Goal: Task Accomplishment & Management: Use online tool/utility

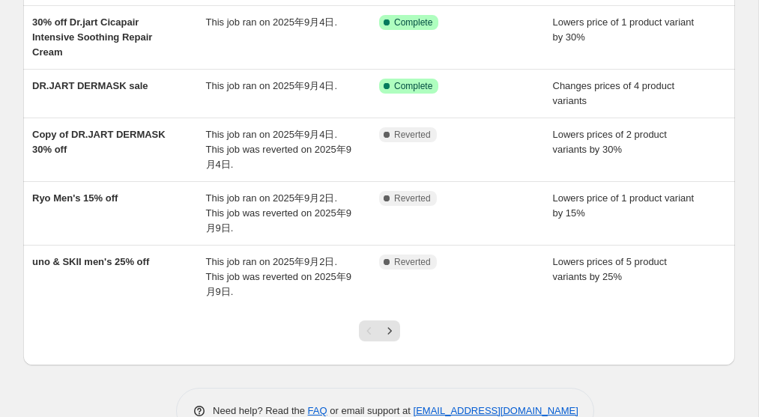
scroll to position [455, 0]
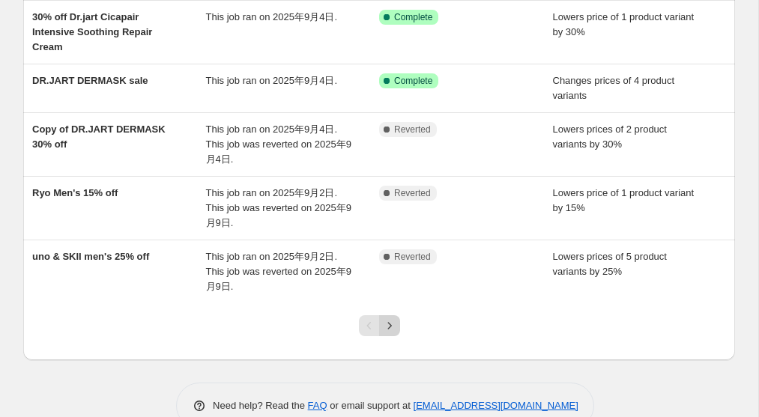
click at [392, 326] on icon "Next" at bounding box center [389, 325] width 15 height 15
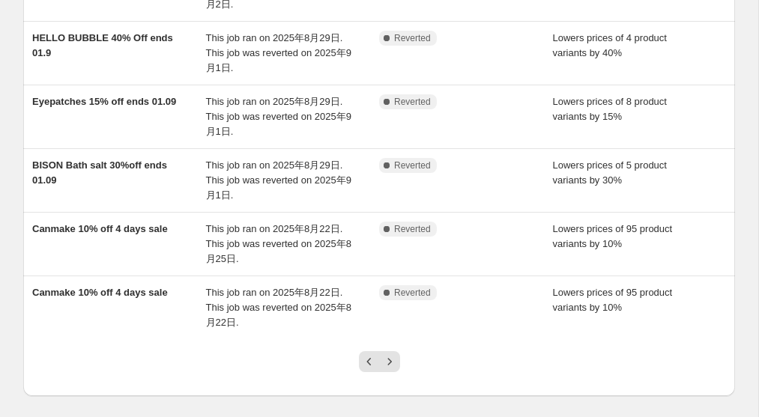
scroll to position [418, 0]
click at [389, 361] on icon "Next" at bounding box center [389, 362] width 15 height 15
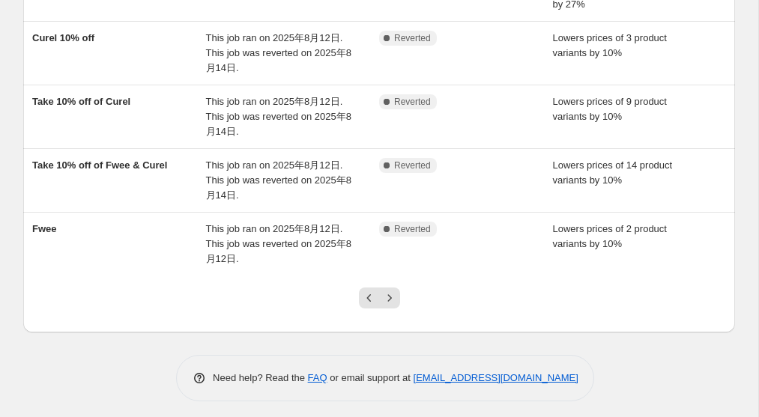
scroll to position [459, 0]
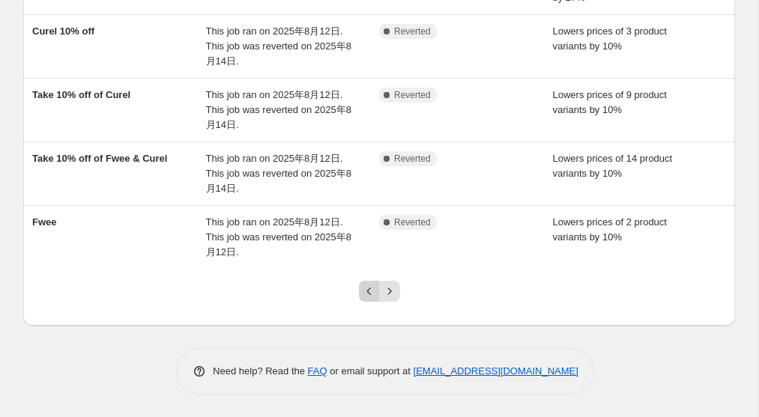
click at [365, 299] on button "Previous" at bounding box center [369, 291] width 21 height 21
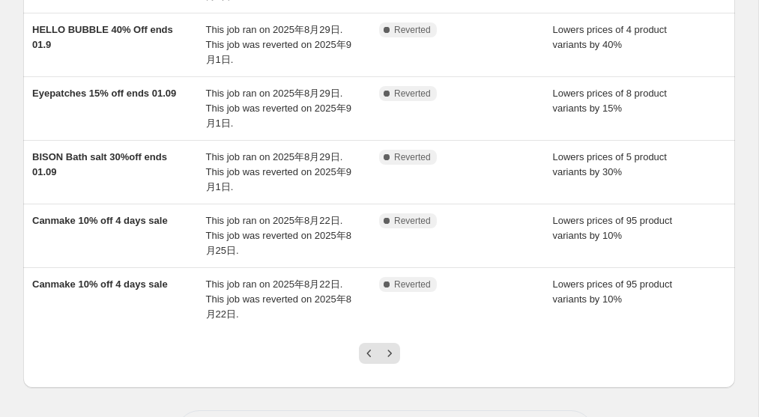
scroll to position [489, 0]
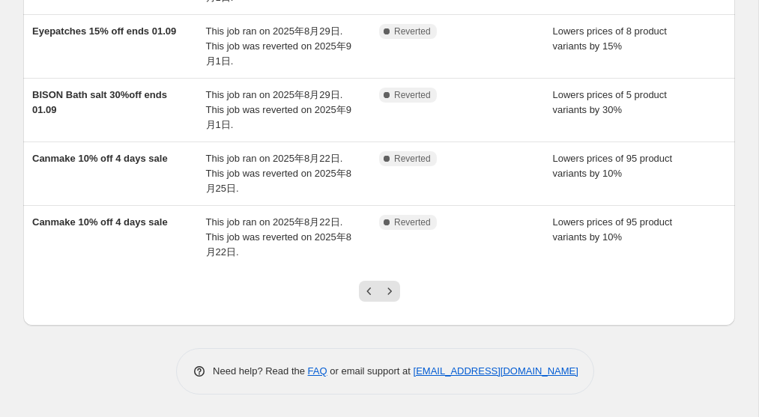
click at [365, 299] on button "Previous" at bounding box center [369, 291] width 21 height 21
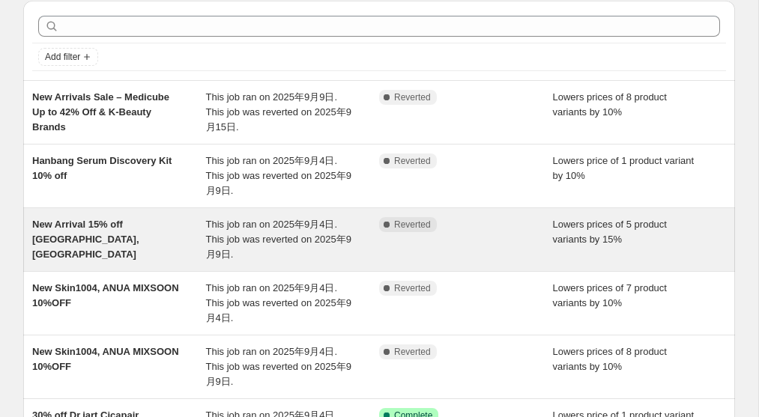
scroll to position [0, 0]
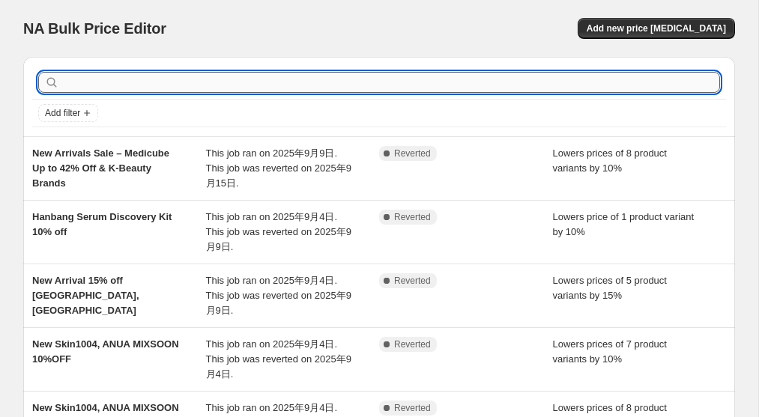
click at [220, 87] on input "text" at bounding box center [391, 82] width 658 height 21
type input "round"
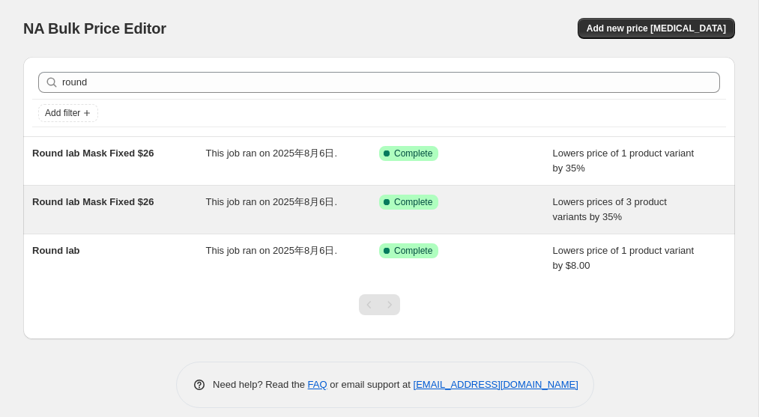
click at [143, 204] on span "Round lab Mask Fixed $26" at bounding box center [93, 201] width 122 height 11
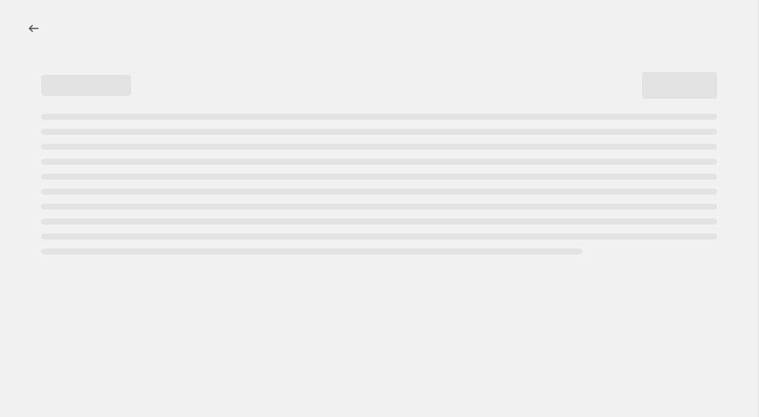
select select "percentage"
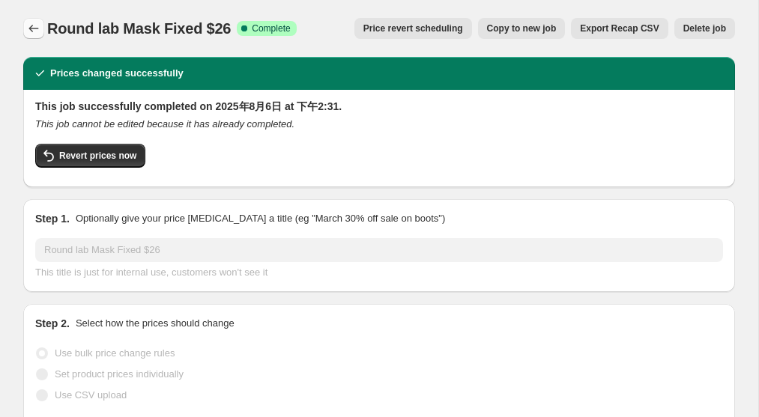
click at [35, 30] on icon "Price change jobs" at bounding box center [33, 28] width 15 height 15
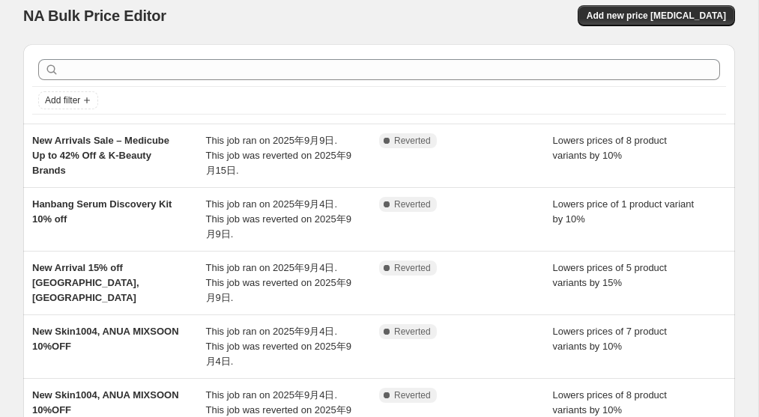
scroll to position [19, 0]
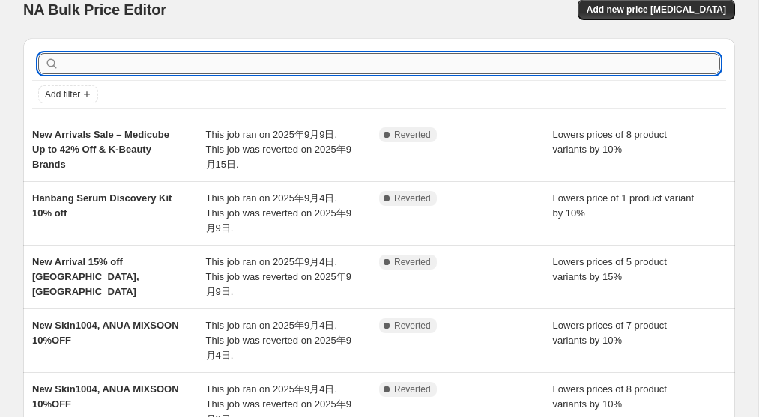
click at [157, 64] on input "text" at bounding box center [391, 63] width 658 height 21
type input "round"
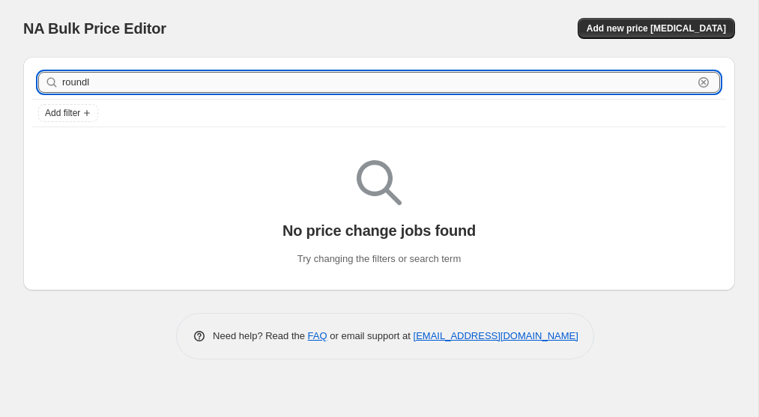
click at [118, 87] on input "roundl" at bounding box center [377, 82] width 631 height 21
type input "round"
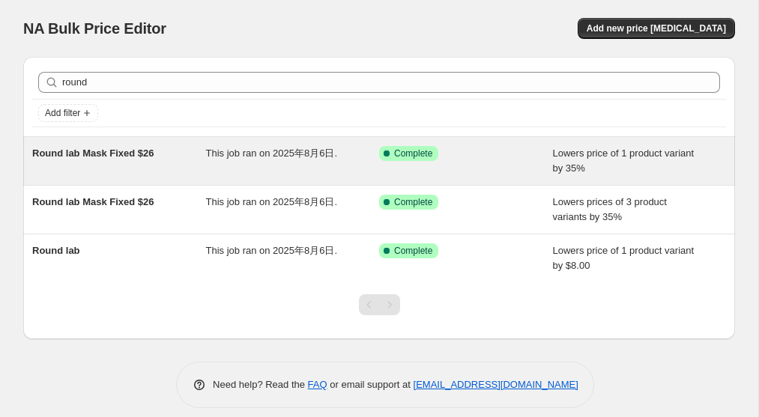
click at [80, 152] on span "Round lab Mask Fixed $26" at bounding box center [93, 153] width 122 height 11
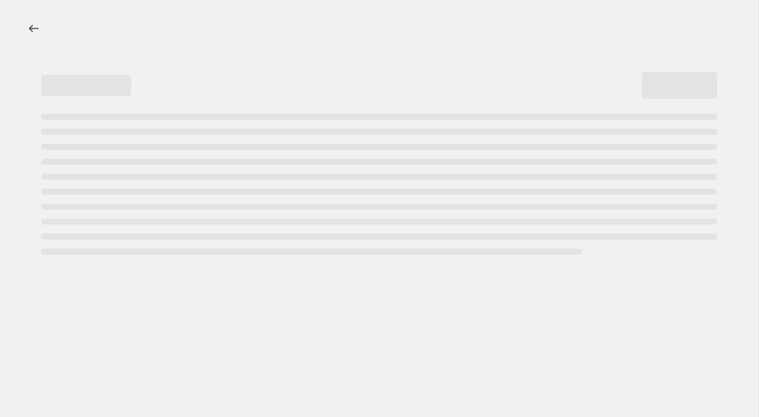
select select "percentage"
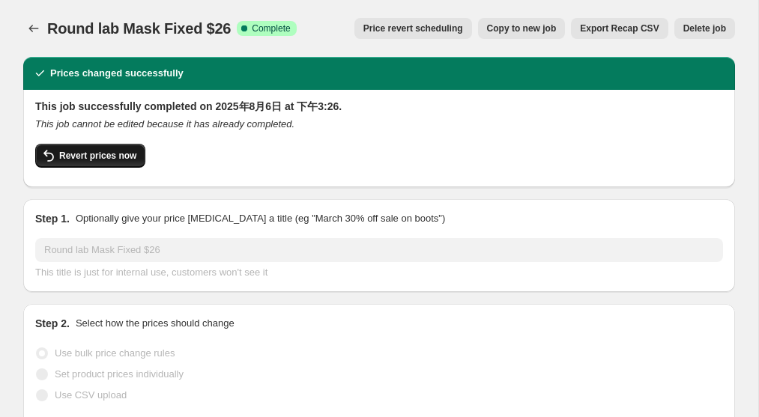
click at [117, 159] on span "Revert prices now" at bounding box center [97, 156] width 77 height 12
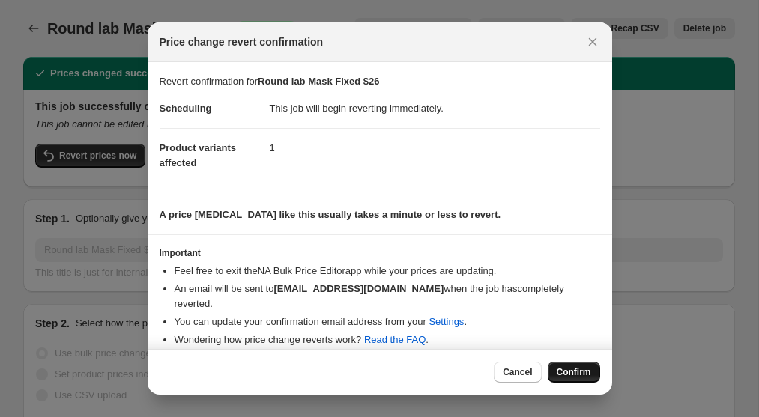
click at [574, 373] on span "Confirm" at bounding box center [573, 372] width 34 height 12
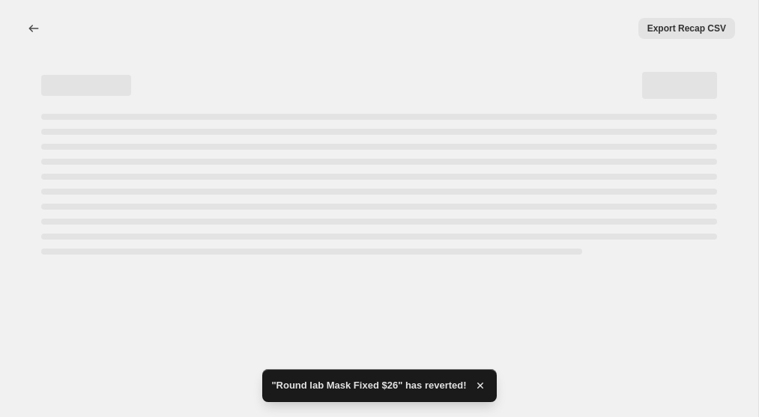
select select "percentage"
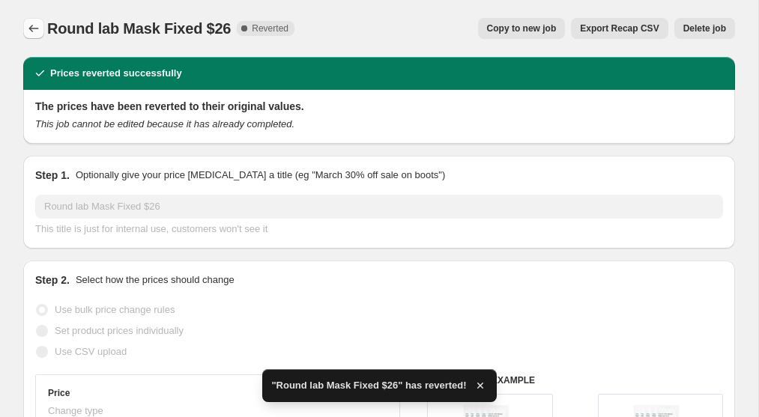
click at [28, 25] on icon "Price change jobs" at bounding box center [33, 28] width 15 height 15
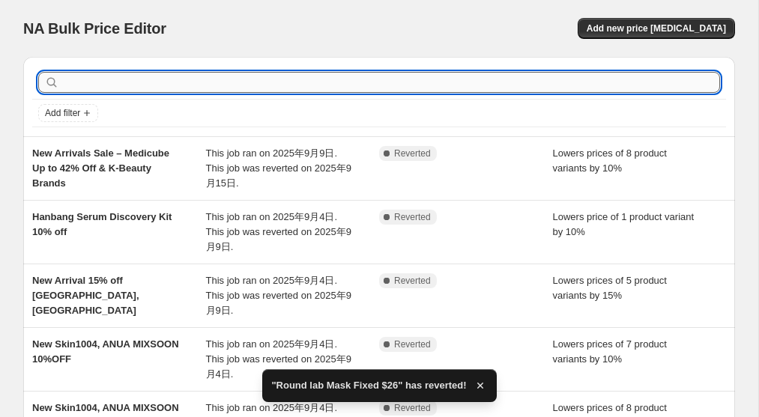
click at [205, 84] on input "text" at bounding box center [391, 82] width 658 height 21
type input "roundlab"
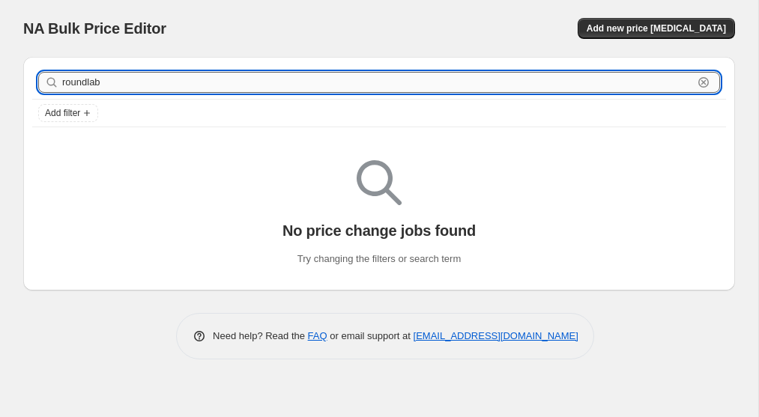
click at [148, 82] on input "roundlab" at bounding box center [377, 82] width 631 height 21
type input "round"
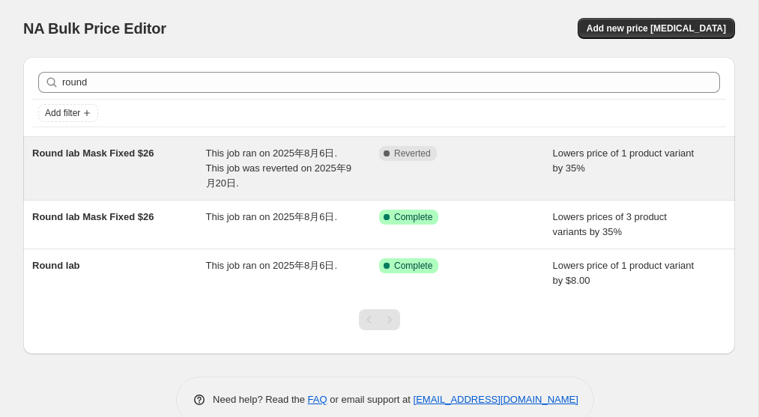
click at [130, 157] on span "Round lab Mask Fixed $26" at bounding box center [93, 153] width 122 height 11
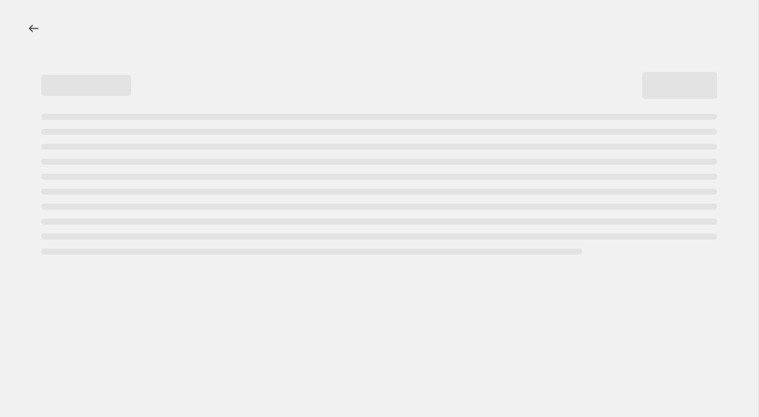
select select "percentage"
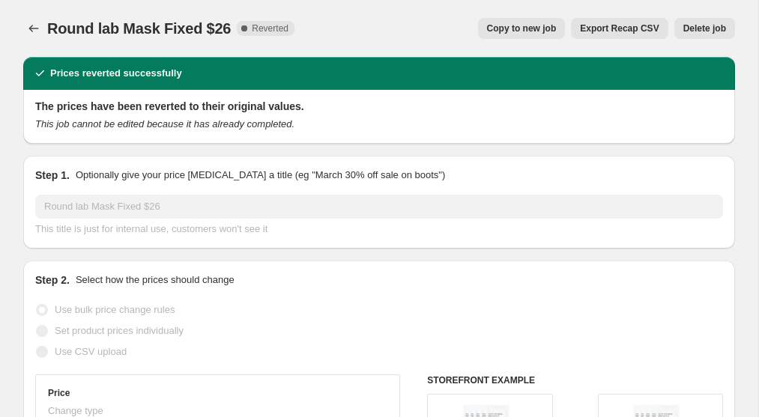
click at [699, 31] on span "Delete job" at bounding box center [704, 28] width 43 height 12
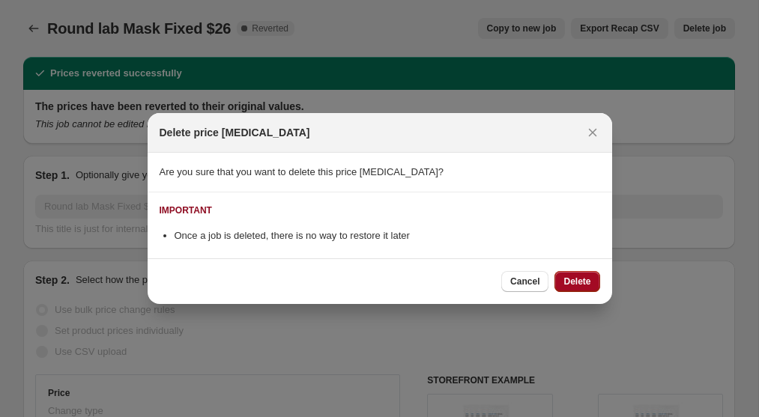
click at [571, 282] on span "Delete" at bounding box center [576, 282] width 27 height 12
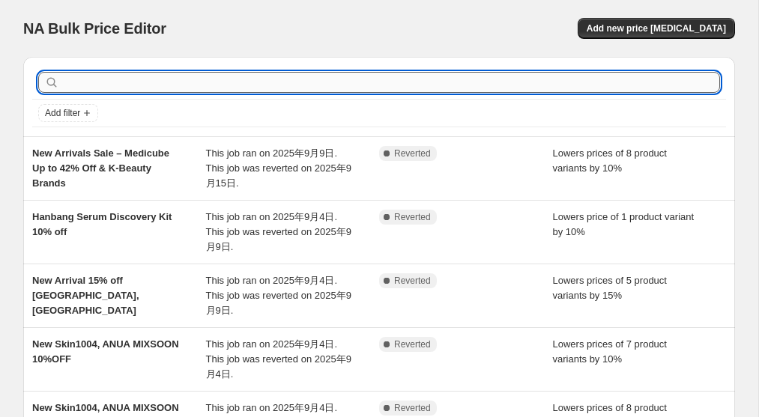
click at [162, 79] on input "text" at bounding box center [391, 82] width 658 height 21
type input "round"
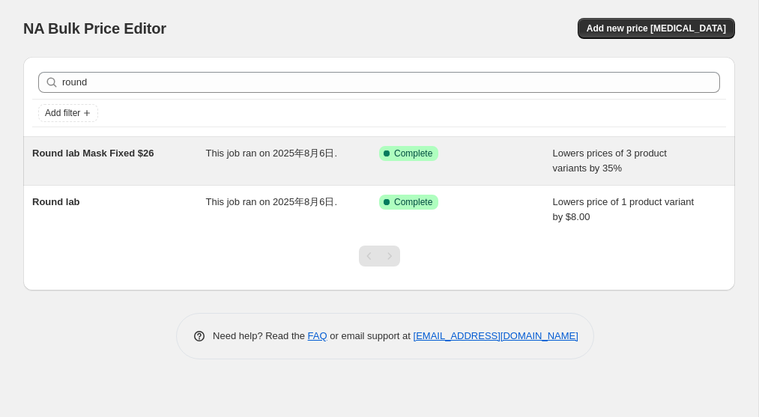
click at [145, 157] on span "Round lab Mask Fixed $26" at bounding box center [93, 153] width 122 height 11
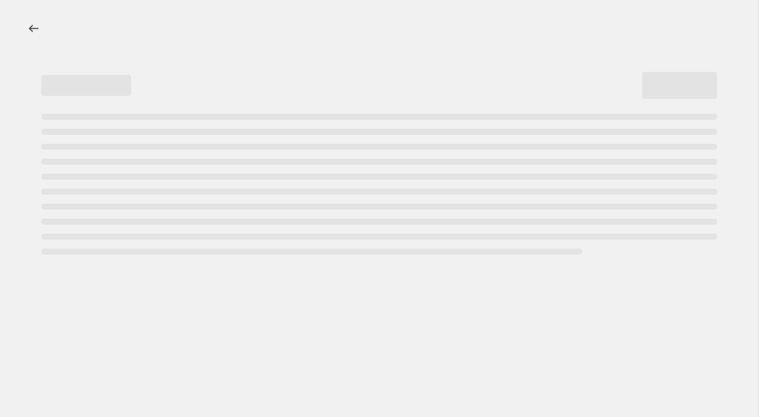
select select "percentage"
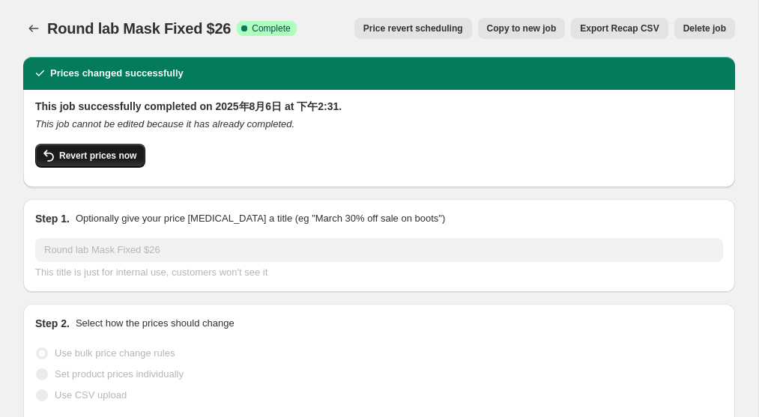
click at [106, 162] on button "Revert prices now" at bounding box center [90, 156] width 110 height 24
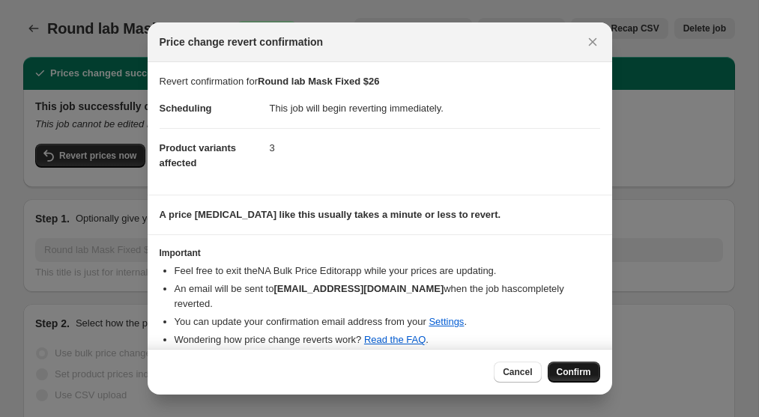
click at [577, 376] on span "Confirm" at bounding box center [573, 372] width 34 height 12
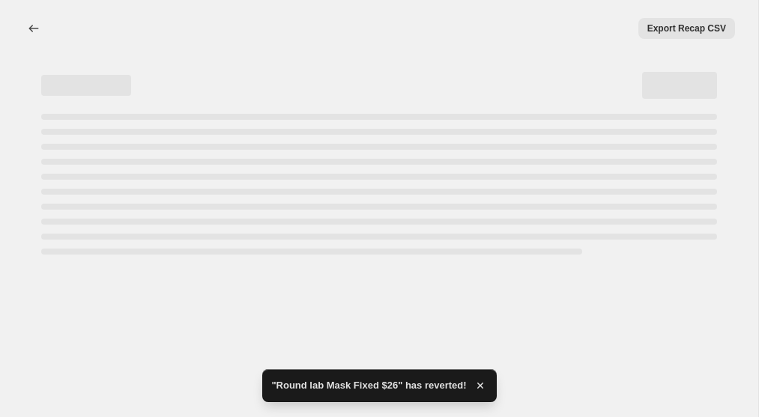
select select "percentage"
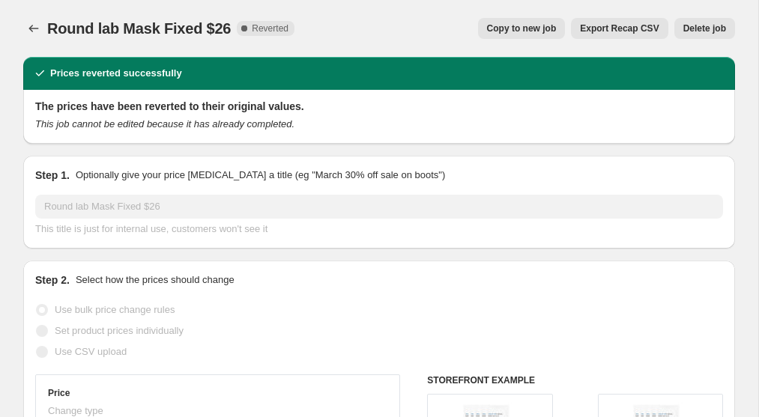
click at [79, 31] on span "Round lab Mask Fixed $26" at bounding box center [138, 28] width 183 height 16
copy span "Round lab Mask Fixed $26"
click at [31, 31] on icon "Price change jobs" at bounding box center [34, 28] width 10 height 7
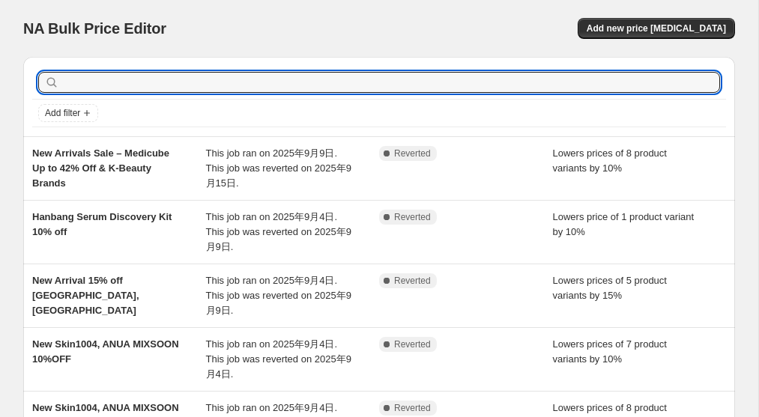
click at [174, 82] on input "text" at bounding box center [391, 82] width 658 height 21
type input "round"
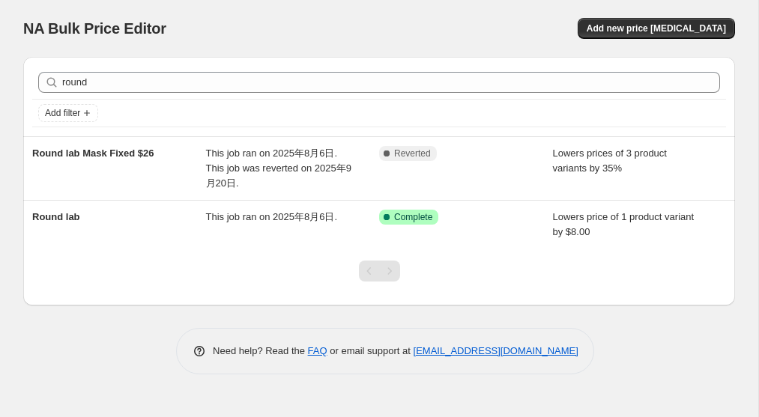
click at [142, 156] on span "Round lab Mask Fixed $26" at bounding box center [93, 153] width 122 height 11
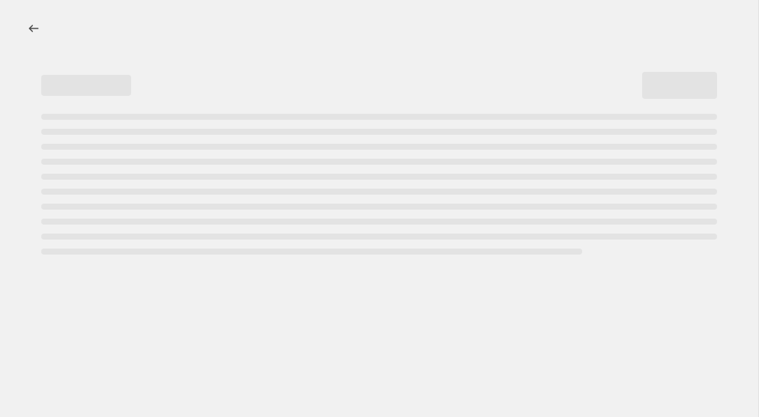
select select "percentage"
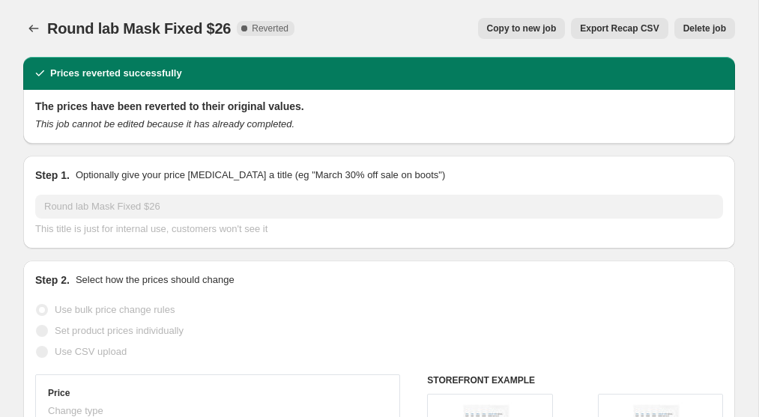
click at [524, 33] on span "Copy to new job" at bounding box center [522, 28] width 70 height 12
select select "percentage"
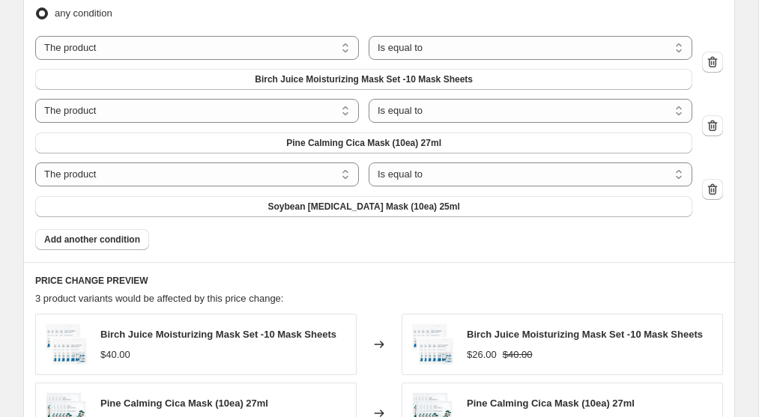
scroll to position [876, 0]
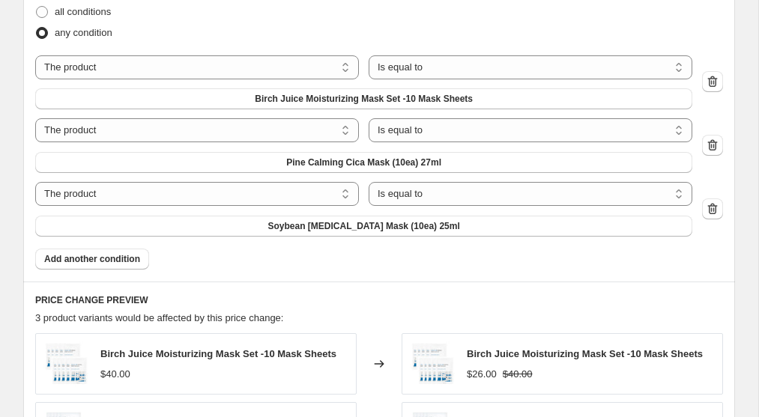
click at [715, 210] on icon "button" at bounding box center [713, 208] width 10 height 11
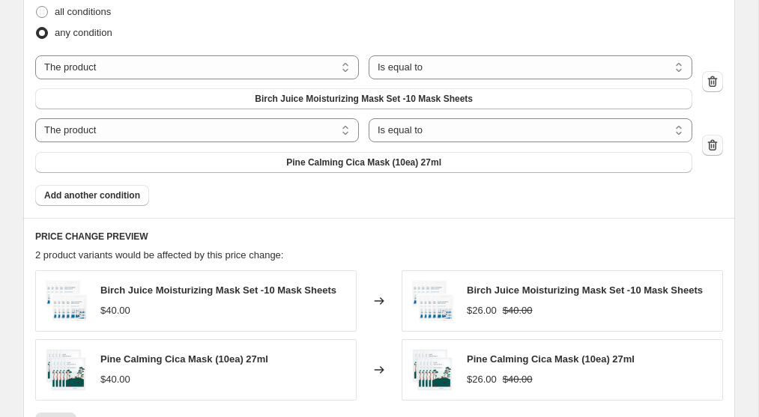
drag, startPoint x: 31, startPoint y: 31, endPoint x: 713, endPoint y: 149, distance: 691.8
click at [713, 149] on icon "button" at bounding box center [712, 145] width 15 height 15
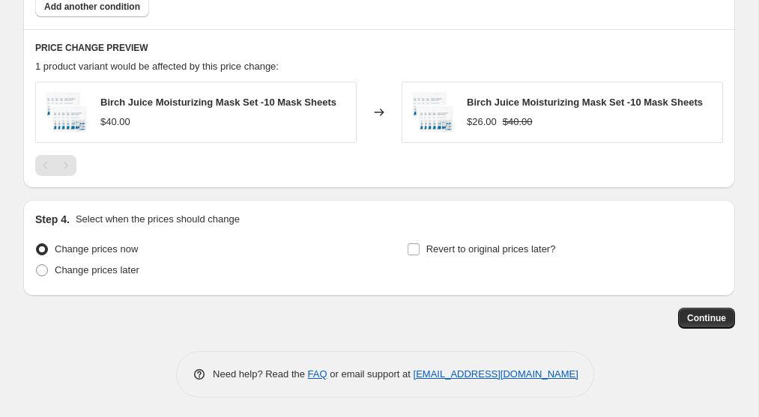
scroll to position [1004, 0]
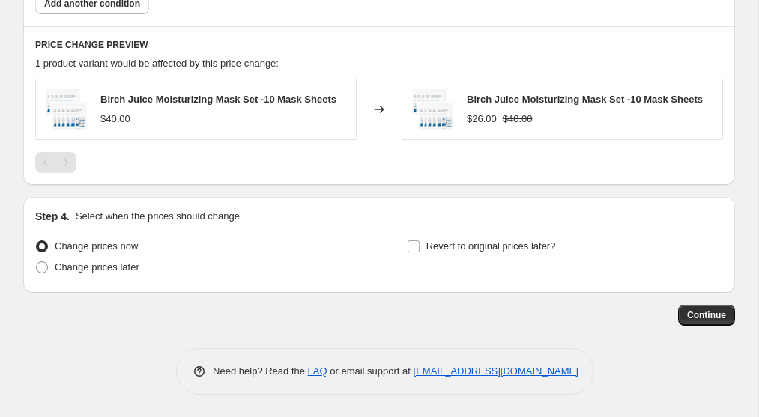
click at [697, 319] on span "Continue" at bounding box center [706, 315] width 39 height 12
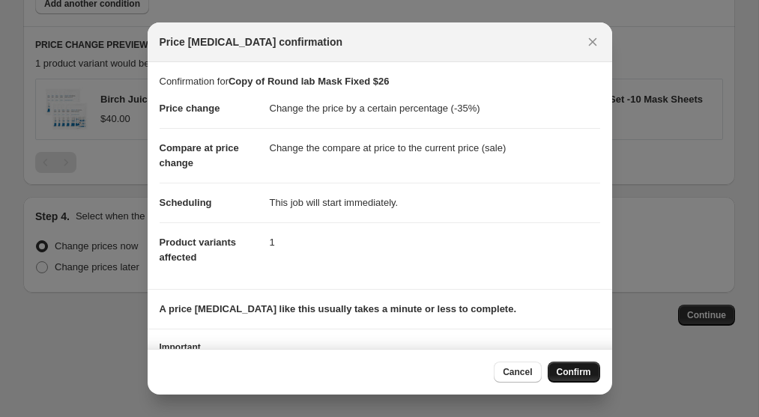
drag, startPoint x: 713, startPoint y: 149, endPoint x: 567, endPoint y: 373, distance: 267.4
click at [567, 373] on span "Confirm" at bounding box center [573, 372] width 34 height 12
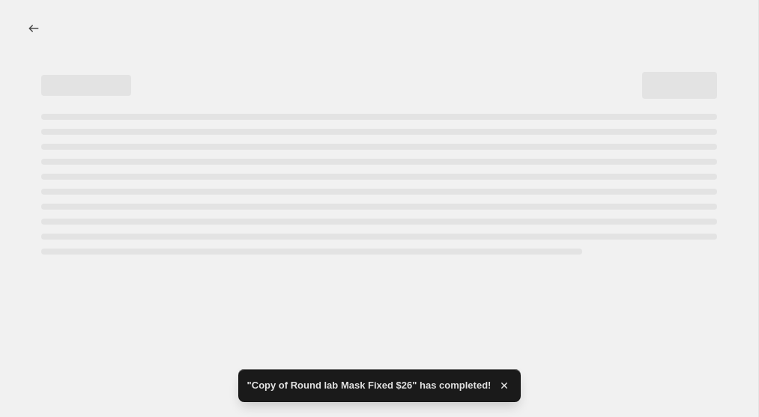
select select "percentage"
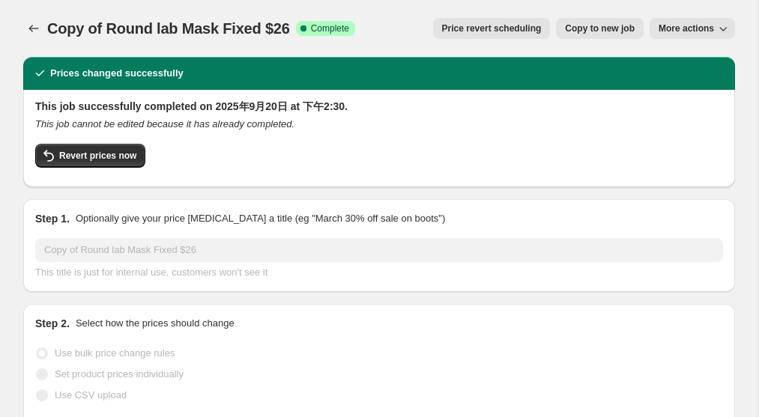
click at [593, 32] on span "Copy to new job" at bounding box center [600, 28] width 70 height 12
select select "percentage"
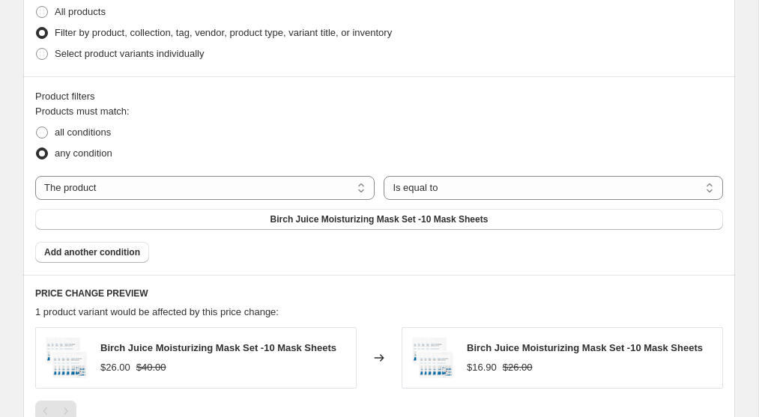
scroll to position [754, 0]
click at [450, 222] on span "Birch Juice Moisturizing Mask Set -10 Mask Sheets" at bounding box center [379, 220] width 218 height 12
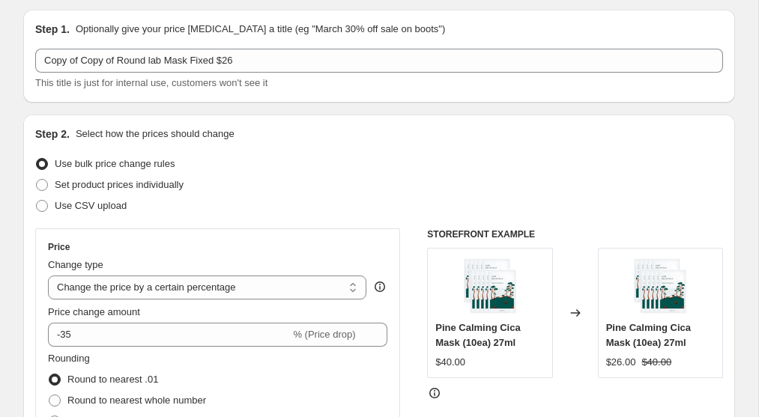
scroll to position [0, 0]
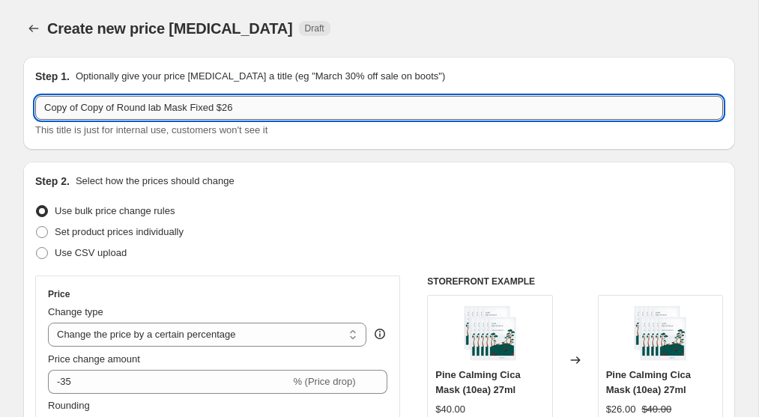
click at [195, 109] on input "Copy of Copy of Round lab Mask Fixed $26" at bounding box center [379, 108] width 688 height 24
click at [268, 109] on input "Copy of Copy of Round lab Mask Fixed $26" at bounding box center [379, 108] width 688 height 24
click at [120, 110] on input "Copy of Copy of Round lab Mask Fixed $26 PINE" at bounding box center [379, 108] width 688 height 24
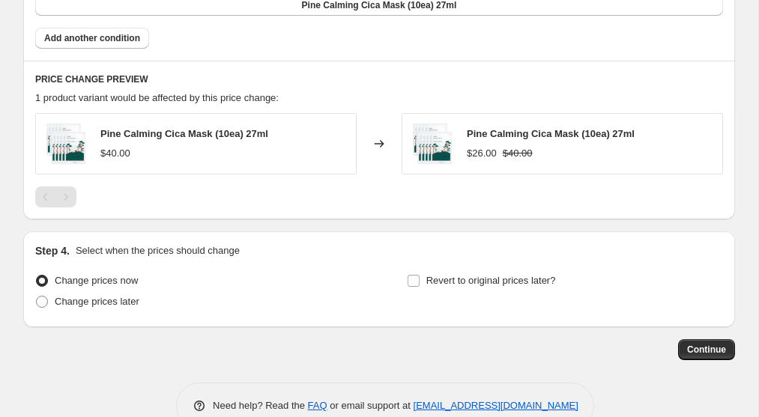
scroll to position [1004, 0]
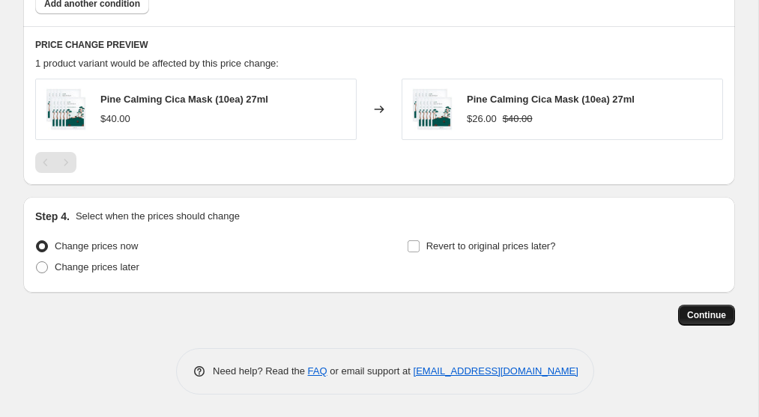
type input "Round lab Mask Fixed $26 PINE"
click at [703, 320] on span "Continue" at bounding box center [706, 315] width 39 height 12
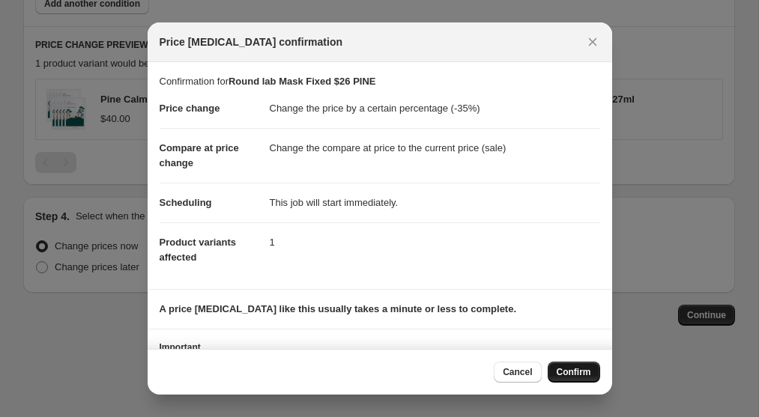
click at [575, 374] on span "Confirm" at bounding box center [573, 372] width 34 height 12
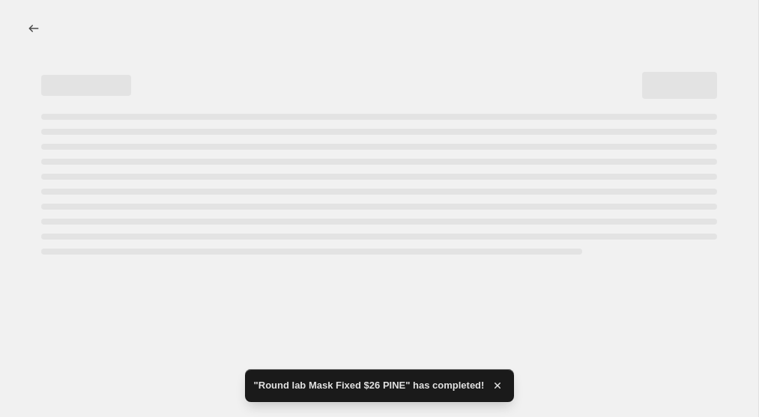
select select "percentage"
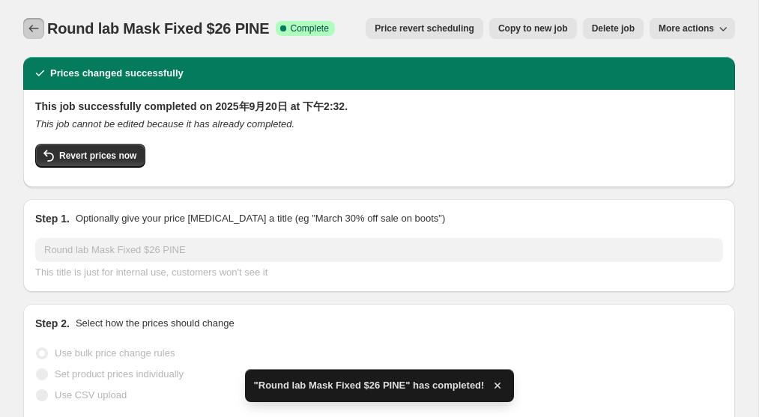
click at [31, 28] on icon "Price change jobs" at bounding box center [33, 28] width 15 height 15
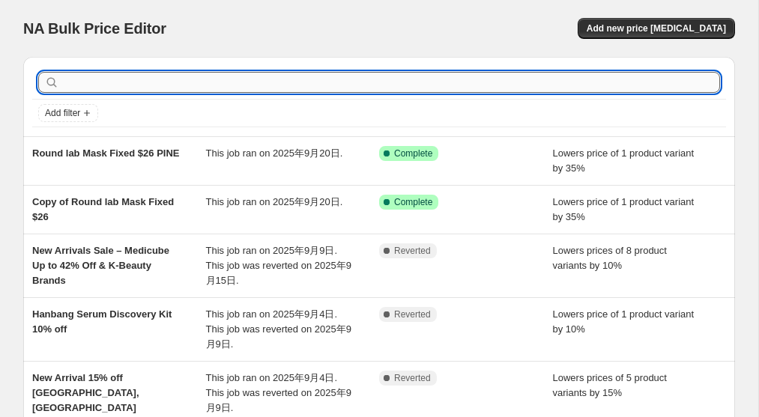
click at [133, 85] on input "text" at bounding box center [391, 82] width 658 height 21
type input "round"
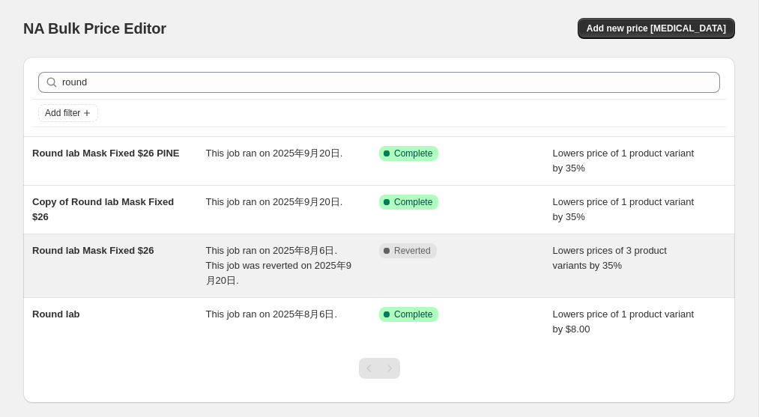
click at [142, 253] on span "Round lab Mask Fixed $26" at bounding box center [93, 250] width 122 height 11
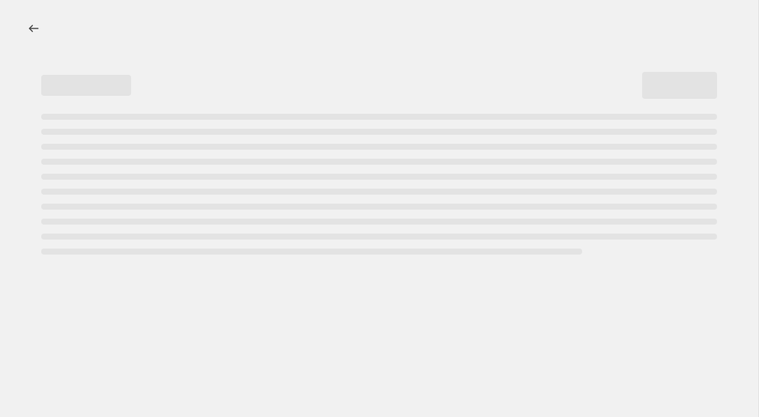
select select "percentage"
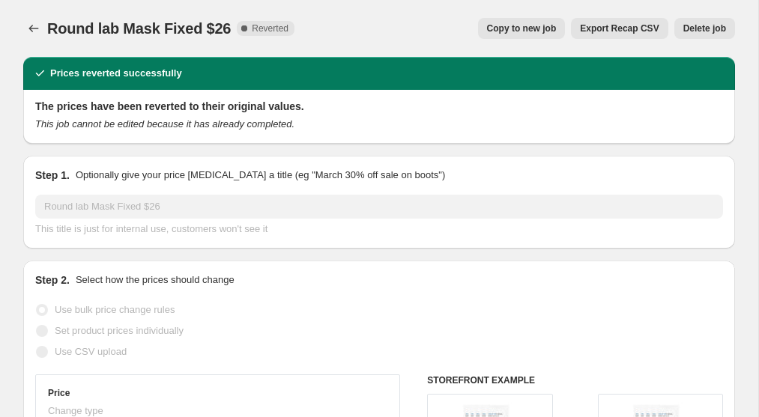
click at [520, 34] on button "Copy to new job" at bounding box center [522, 28] width 88 height 21
select select "percentage"
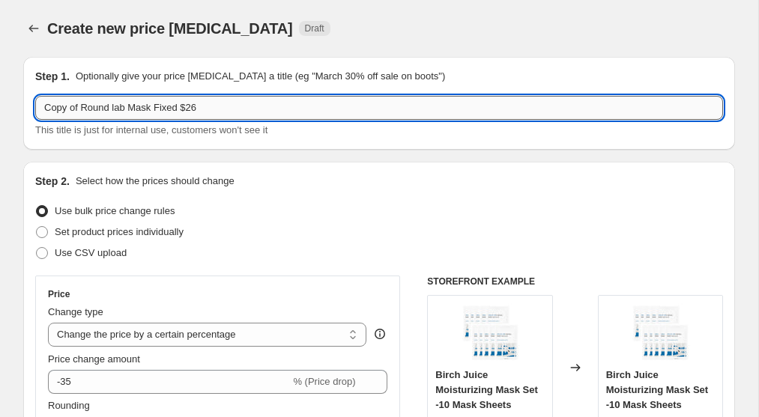
click at [82, 112] on input "Copy of Round lab Mask Fixed $26" at bounding box center [379, 108] width 688 height 24
click at [198, 109] on input "Round lab Mask Fixed $26" at bounding box center [379, 108] width 688 height 24
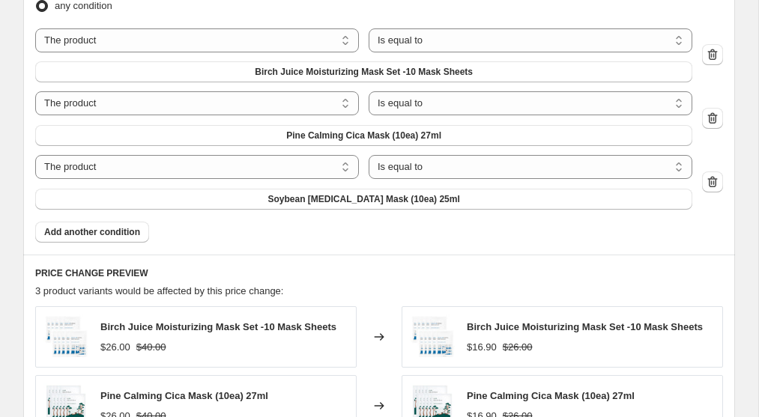
scroll to position [904, 0]
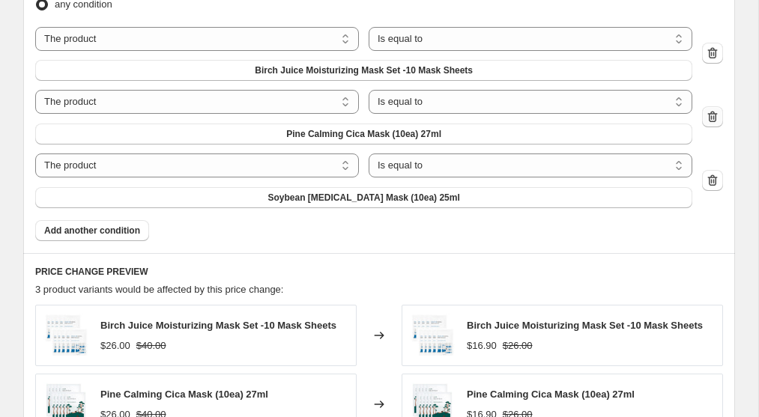
type input "Round lab Mask Fixed $26 Soya bean"
click at [710, 120] on icon "button" at bounding box center [712, 116] width 15 height 15
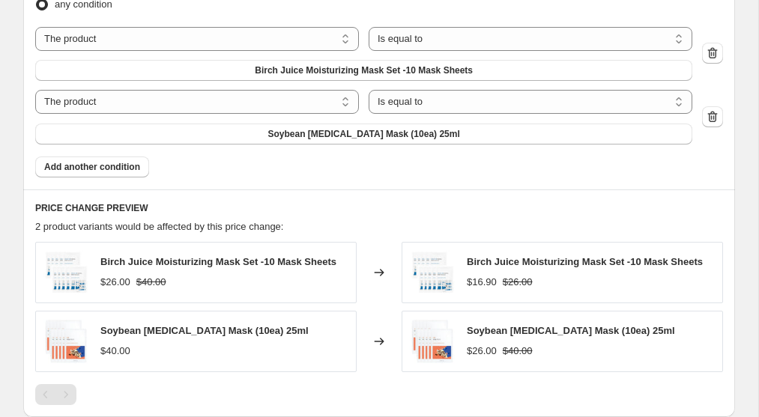
click at [711, 119] on icon "button" at bounding box center [711, 117] width 1 height 4
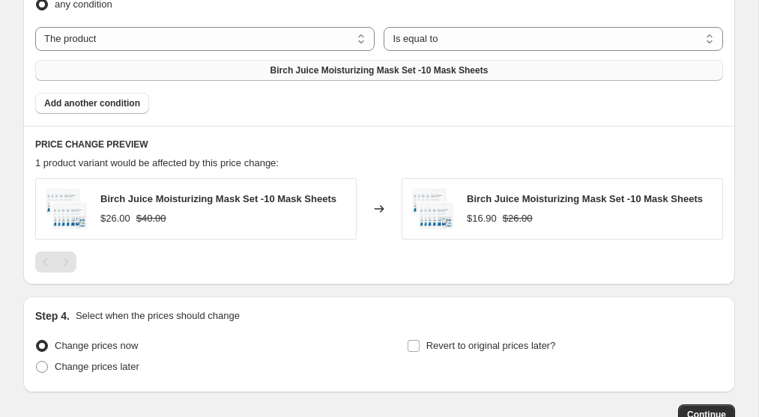
click at [340, 77] on button "Birch Juice Moisturizing Mask Set -10 Mask Sheets" at bounding box center [379, 70] width 688 height 21
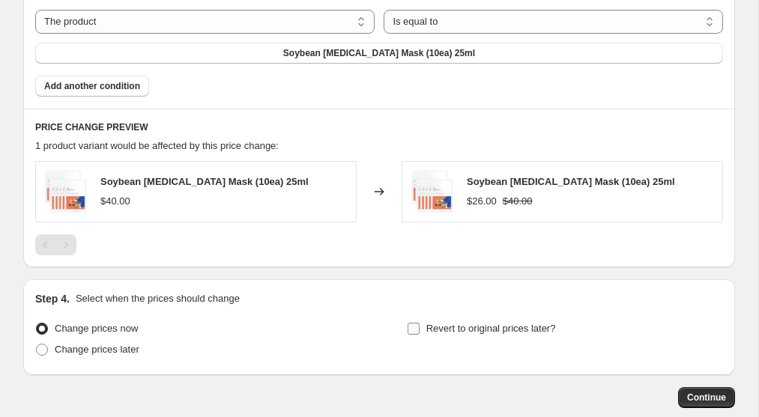
scroll to position [1004, 0]
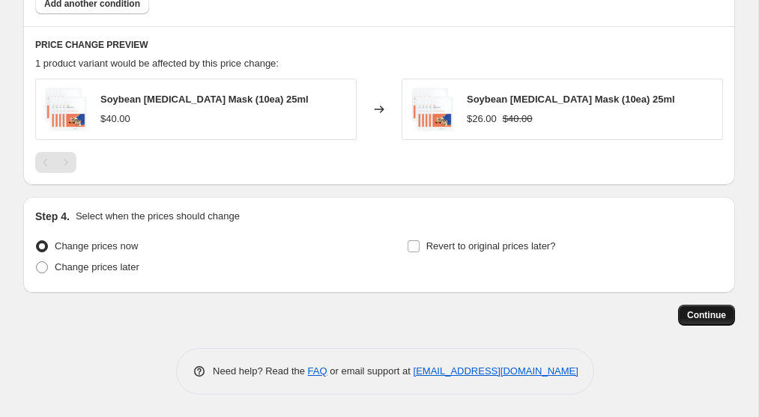
click at [701, 314] on span "Continue" at bounding box center [706, 315] width 39 height 12
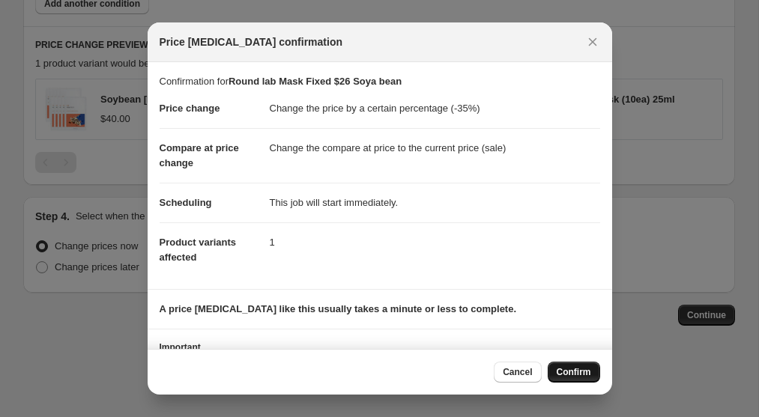
click at [583, 372] on span "Confirm" at bounding box center [573, 372] width 34 height 12
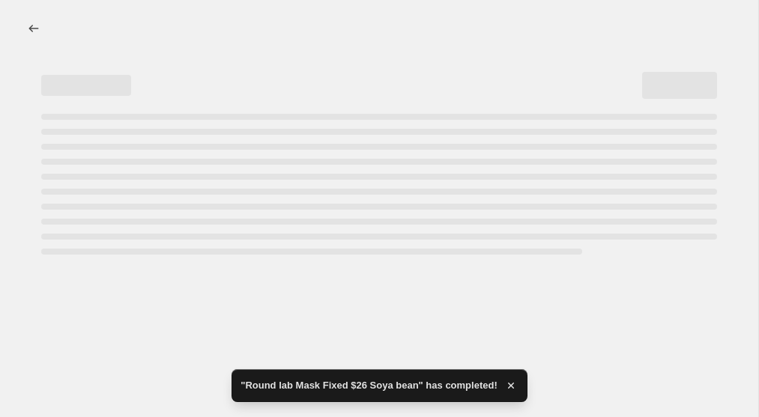
select select "percentage"
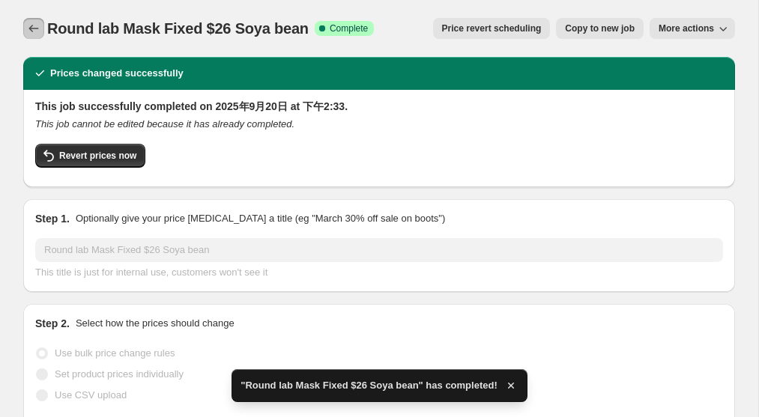
click at [32, 28] on icon "Price change jobs" at bounding box center [33, 28] width 15 height 15
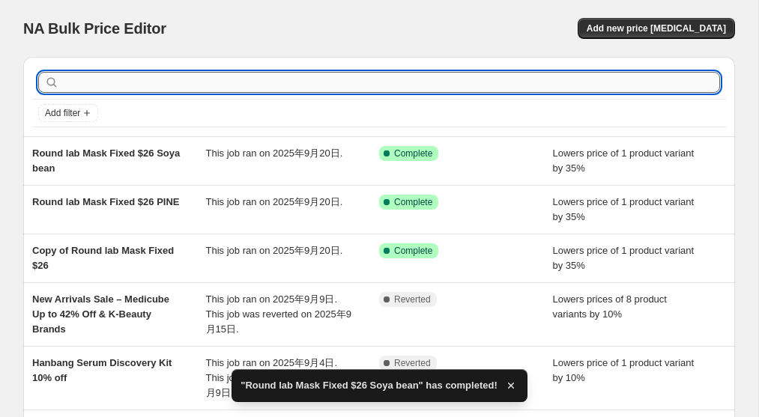
click at [158, 82] on input "text" at bounding box center [391, 82] width 658 height 21
type input "round"
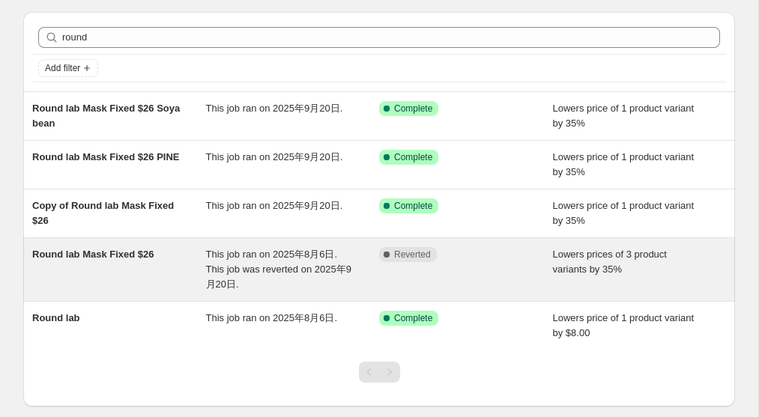
scroll to position [47, 0]
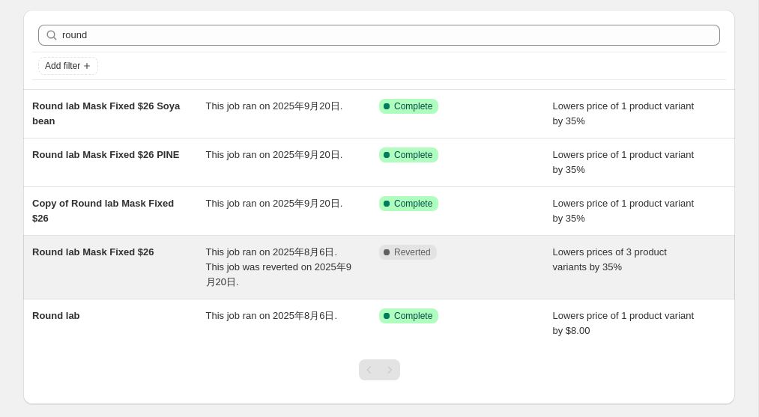
click at [124, 255] on span "Round lab Mask Fixed $26" at bounding box center [93, 251] width 122 height 11
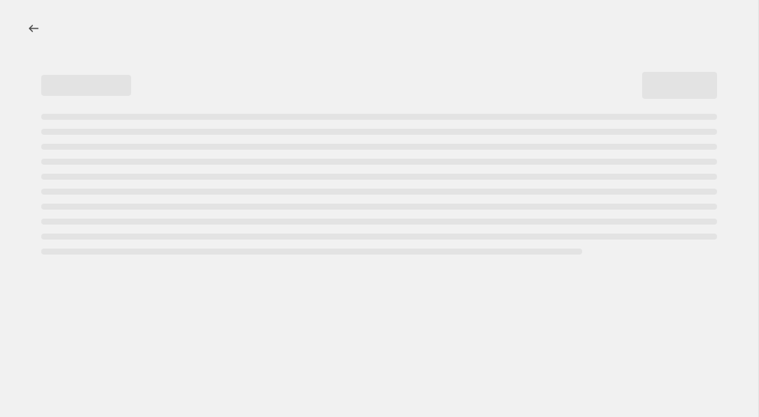
select select "percentage"
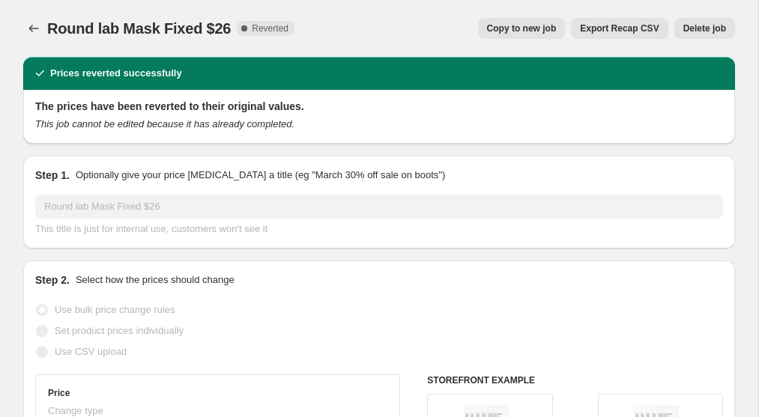
click at [697, 24] on span "Delete job" at bounding box center [704, 28] width 43 height 12
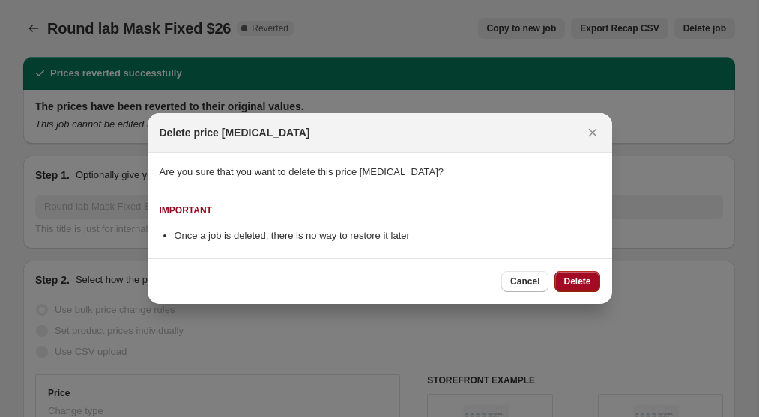
click at [578, 285] on span "Delete" at bounding box center [576, 282] width 27 height 12
